Goal: Information Seeking & Learning: Find specific page/section

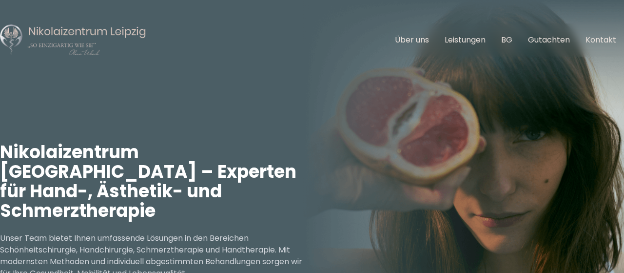
click at [476, 38] on link "Leistungen" at bounding box center [465, 39] width 41 height 11
click at [405, 39] on link "Über uns" at bounding box center [412, 39] width 34 height 11
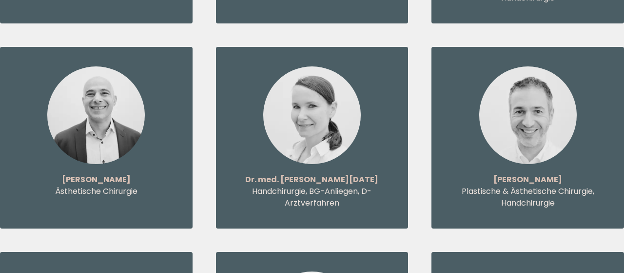
scroll to position [1252, 0]
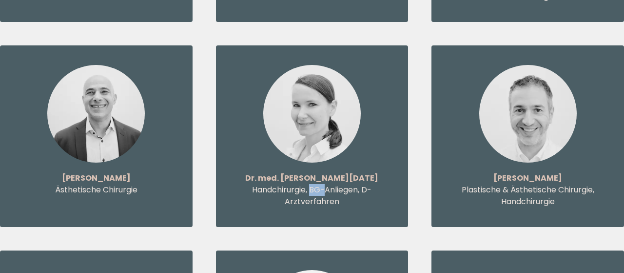
drag, startPoint x: 310, startPoint y: 157, endPoint x: 327, endPoint y: 163, distance: 18.8
click at [327, 184] on p "Handchirurgie, BG-Anliegen, D-Arztverfahren" at bounding box center [313, 195] width 154 height 23
click at [345, 177] on div "Dr. med. [PERSON_NAME][DATE] Handchirurgie, BG-Anliegen, D-Arztverfahren" at bounding box center [312, 135] width 193 height 181
click at [335, 184] on p "Handchirurgie, BG-Anliegen, D-Arztverfahren" at bounding box center [313, 195] width 154 height 23
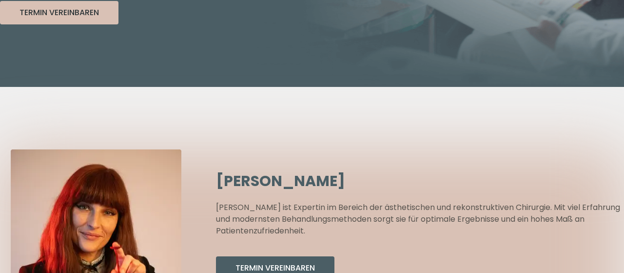
scroll to position [0, 0]
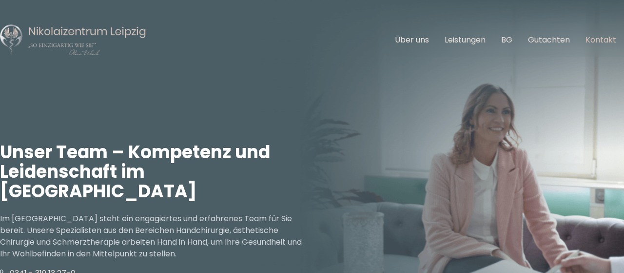
click at [597, 35] on link "Kontakt" at bounding box center [601, 39] width 31 height 11
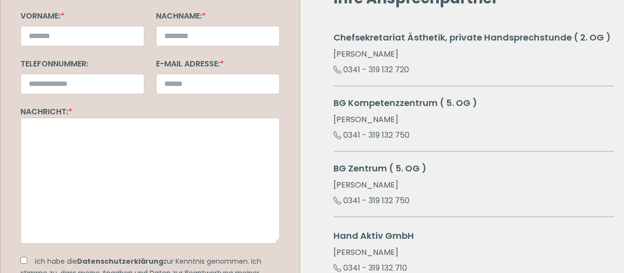
scroll to position [507, 0]
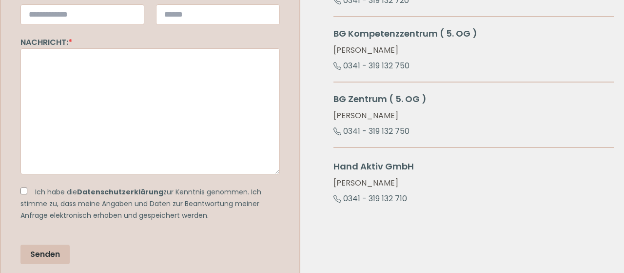
click at [382, 161] on h5 "Hand Aktiv GmbH" at bounding box center [474, 166] width 281 height 14
click at [438, 159] on h5 "Hand Aktiv GmbH" at bounding box center [474, 166] width 281 height 14
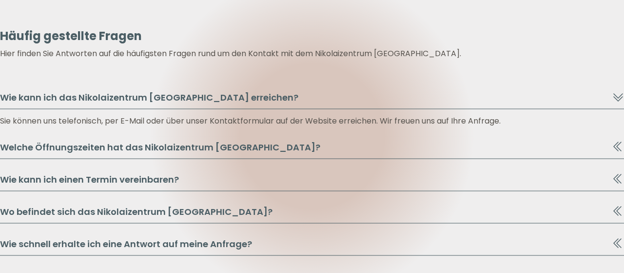
scroll to position [1081, 0]
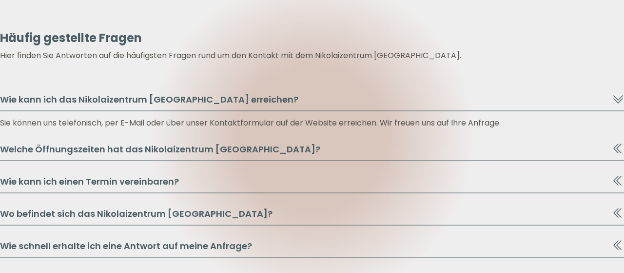
click at [291, 138] on section "Häufig gestellte Fragen Hier finden Sie Antworten auf die häufigsten Fragen run…" at bounding box center [312, 138] width 624 height 364
click at [256, 146] on button "Welche Öffnungszeiten hat das Nikolaizentrum Leipzig?" at bounding box center [312, 151] width 624 height 19
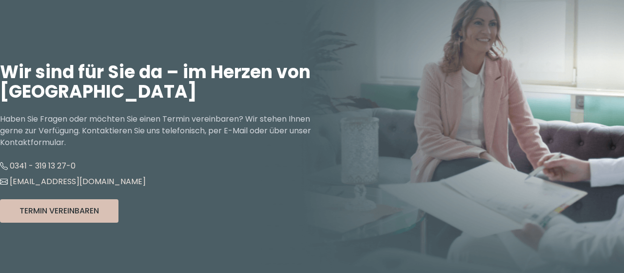
scroll to position [0, 0]
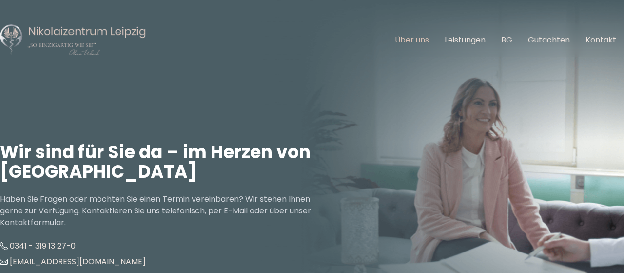
click at [411, 39] on link "Über uns" at bounding box center [412, 39] width 34 height 11
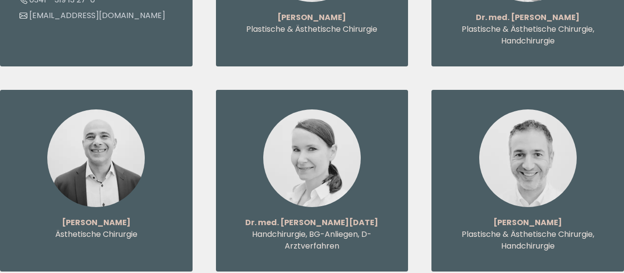
scroll to position [1206, 0]
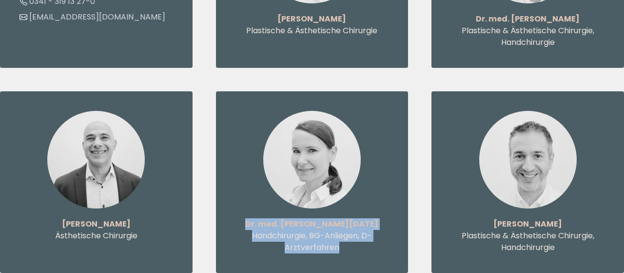
drag, startPoint x: 263, startPoint y: 191, endPoint x: 349, endPoint y: 217, distance: 90.4
click at [349, 217] on div "Dr. med. [PERSON_NAME][DATE] Handchirurgie, BG-Anliegen, D-Arztverfahren" at bounding box center [312, 181] width 193 height 181
click at [349, 230] on p "Handchirurgie, BG-Anliegen, D-Arztverfahren" at bounding box center [313, 241] width 154 height 23
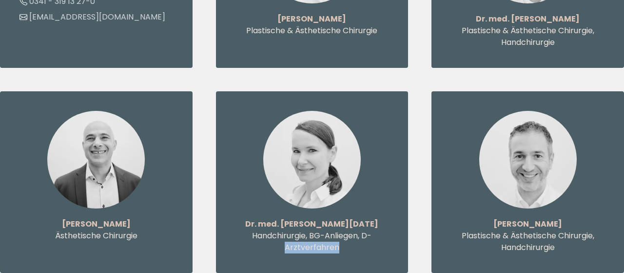
click at [349, 230] on p "Handchirurgie, BG-Anliegen, D-Arztverfahren" at bounding box center [313, 241] width 154 height 23
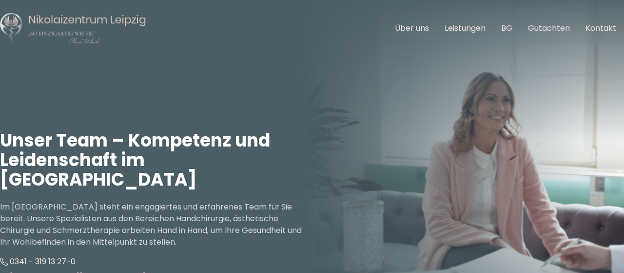
scroll to position [0, 0]
